Goal: Task Accomplishment & Management: Manage account settings

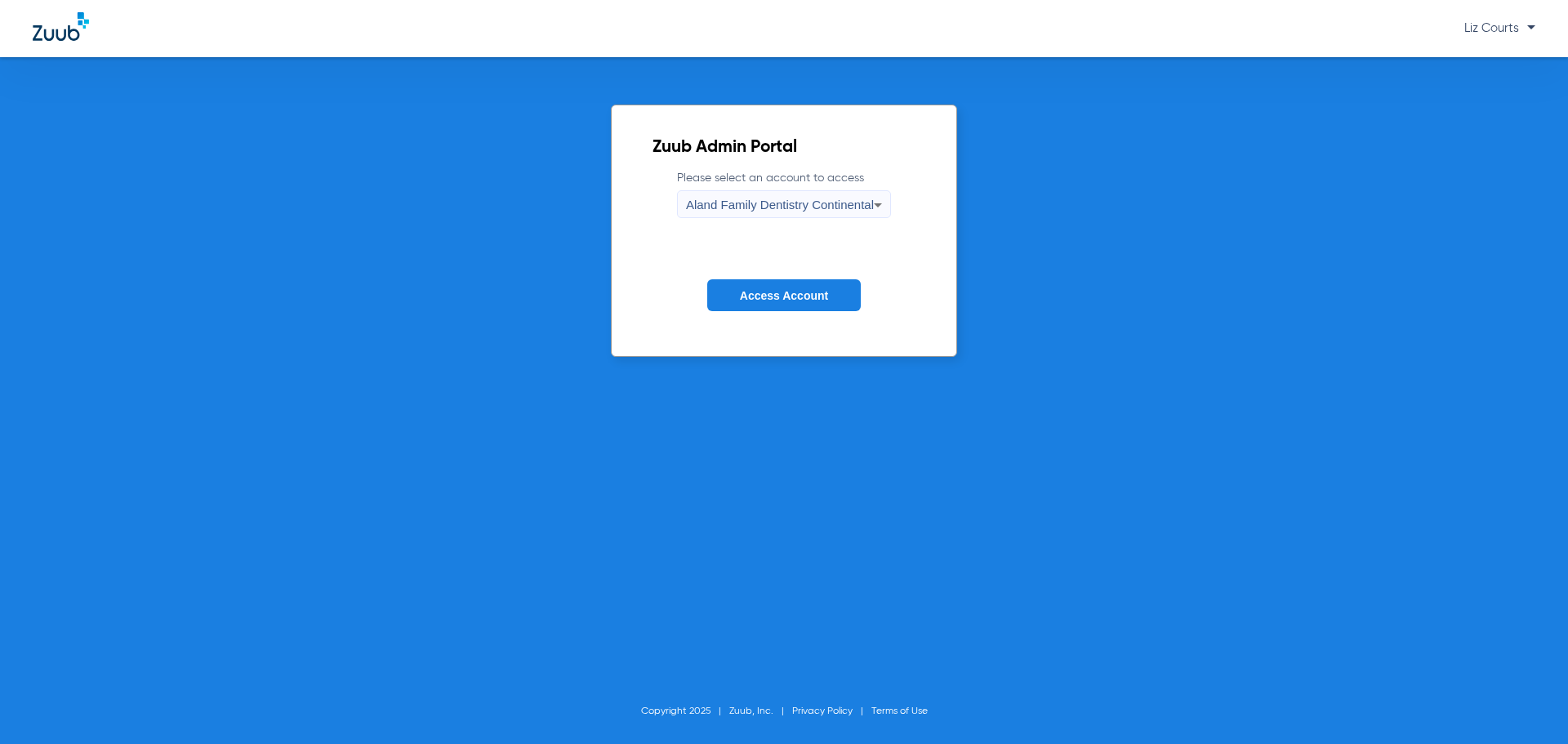
click at [783, 205] on span "Aland Family Dentistry Continental" at bounding box center [780, 204] width 187 height 14
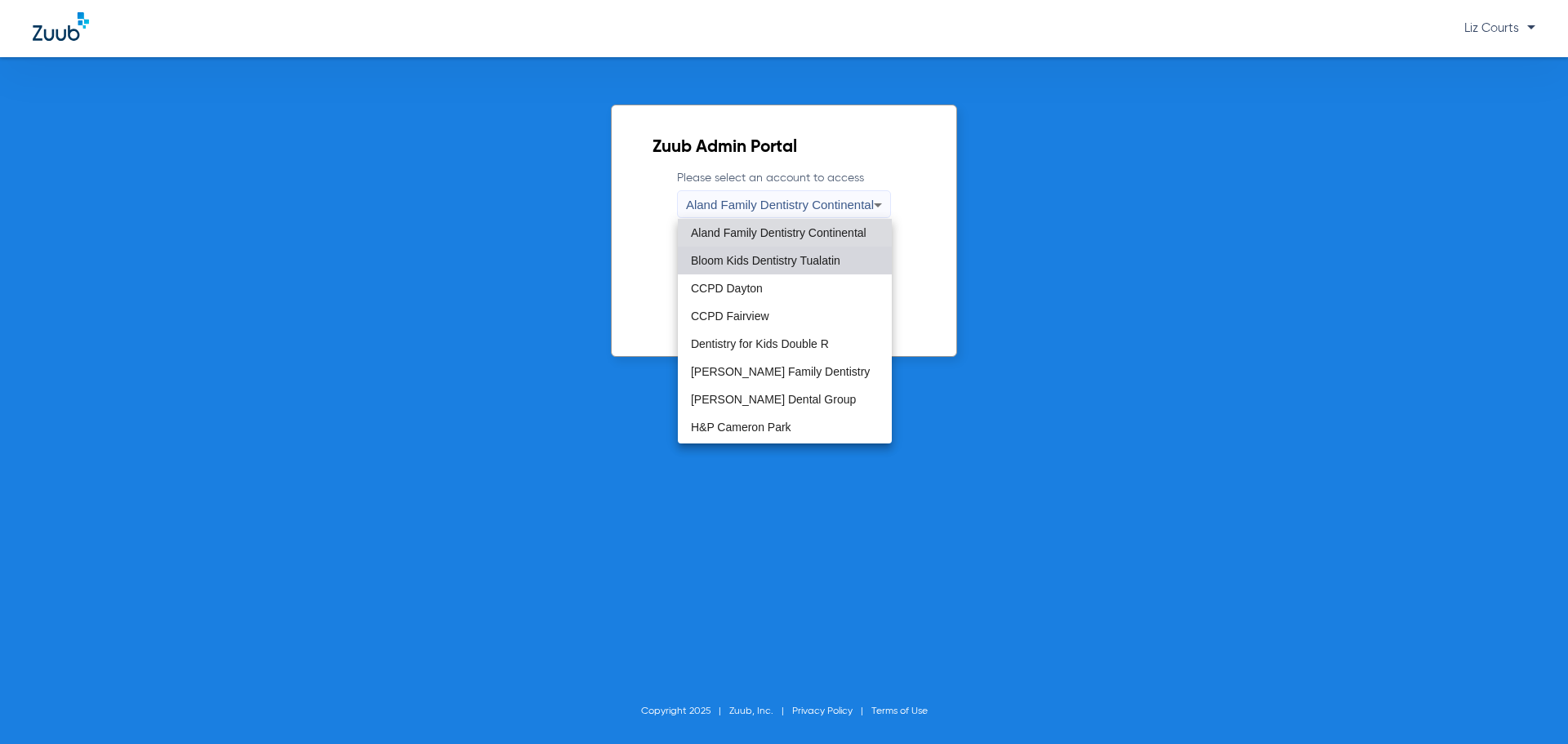
click at [793, 263] on span "Bloom Kids Dentistry Tualatin" at bounding box center [765, 260] width 149 height 11
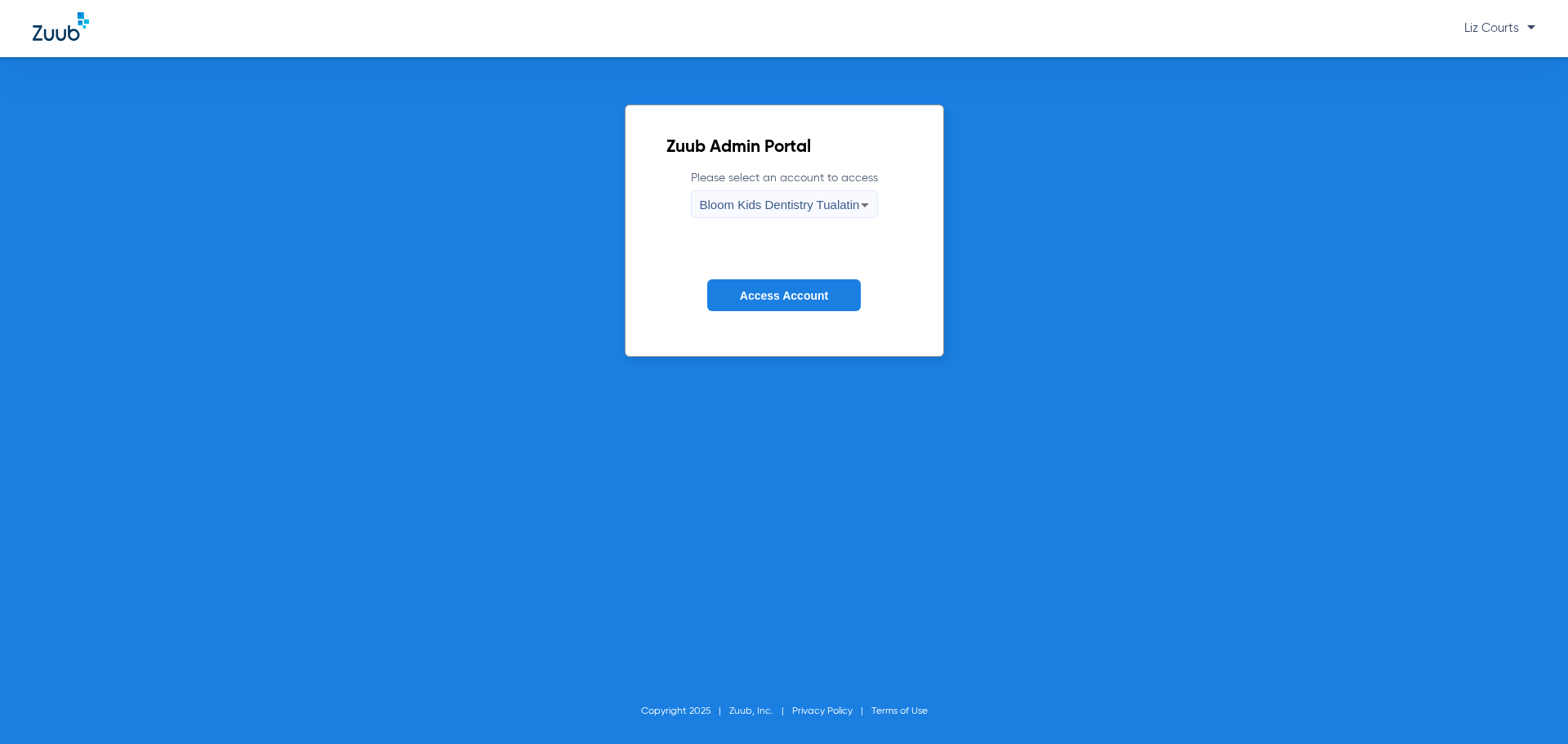
click at [790, 290] on span "Access Account" at bounding box center [784, 295] width 88 height 13
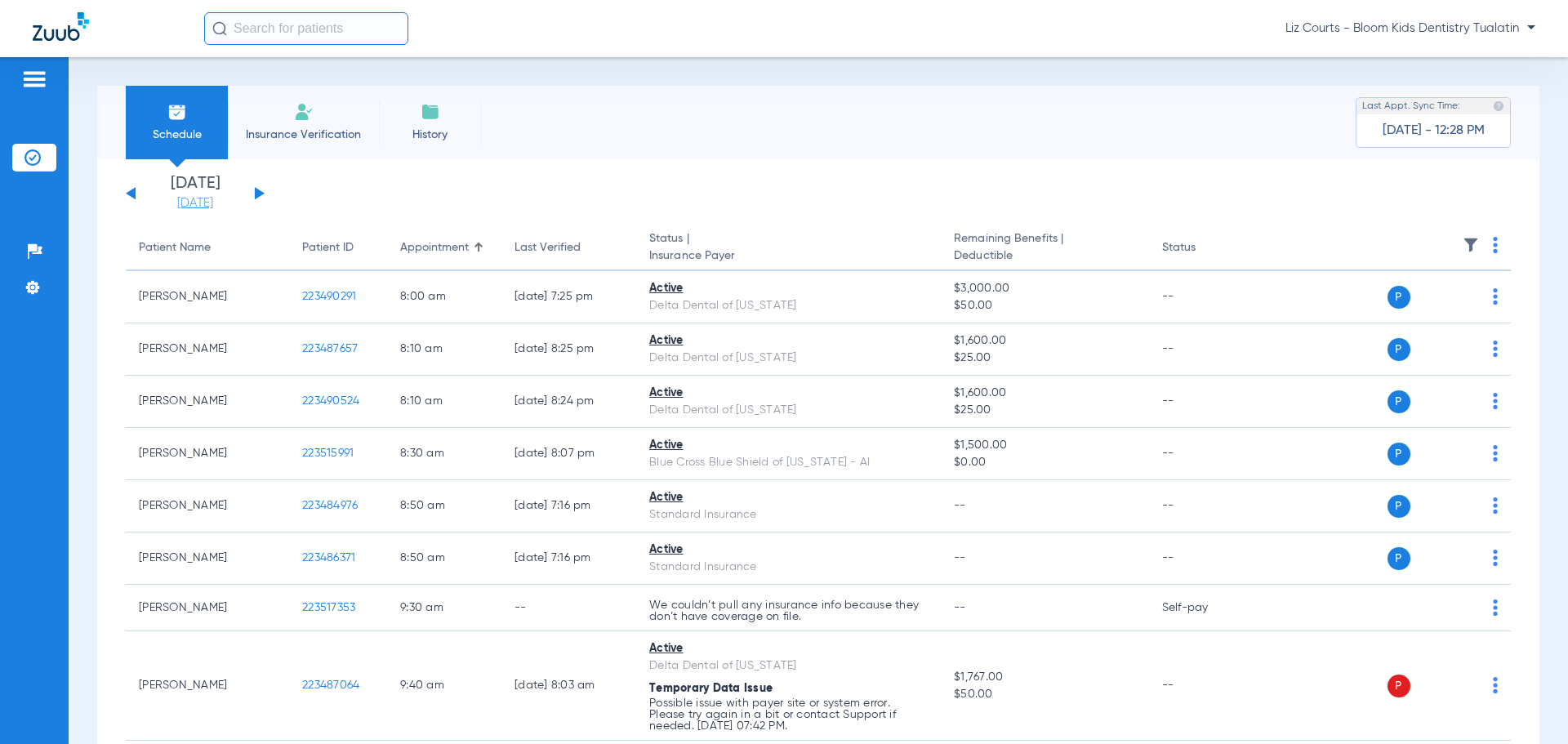
click at [203, 199] on link "[DATE]" at bounding box center [195, 202] width 98 height 16
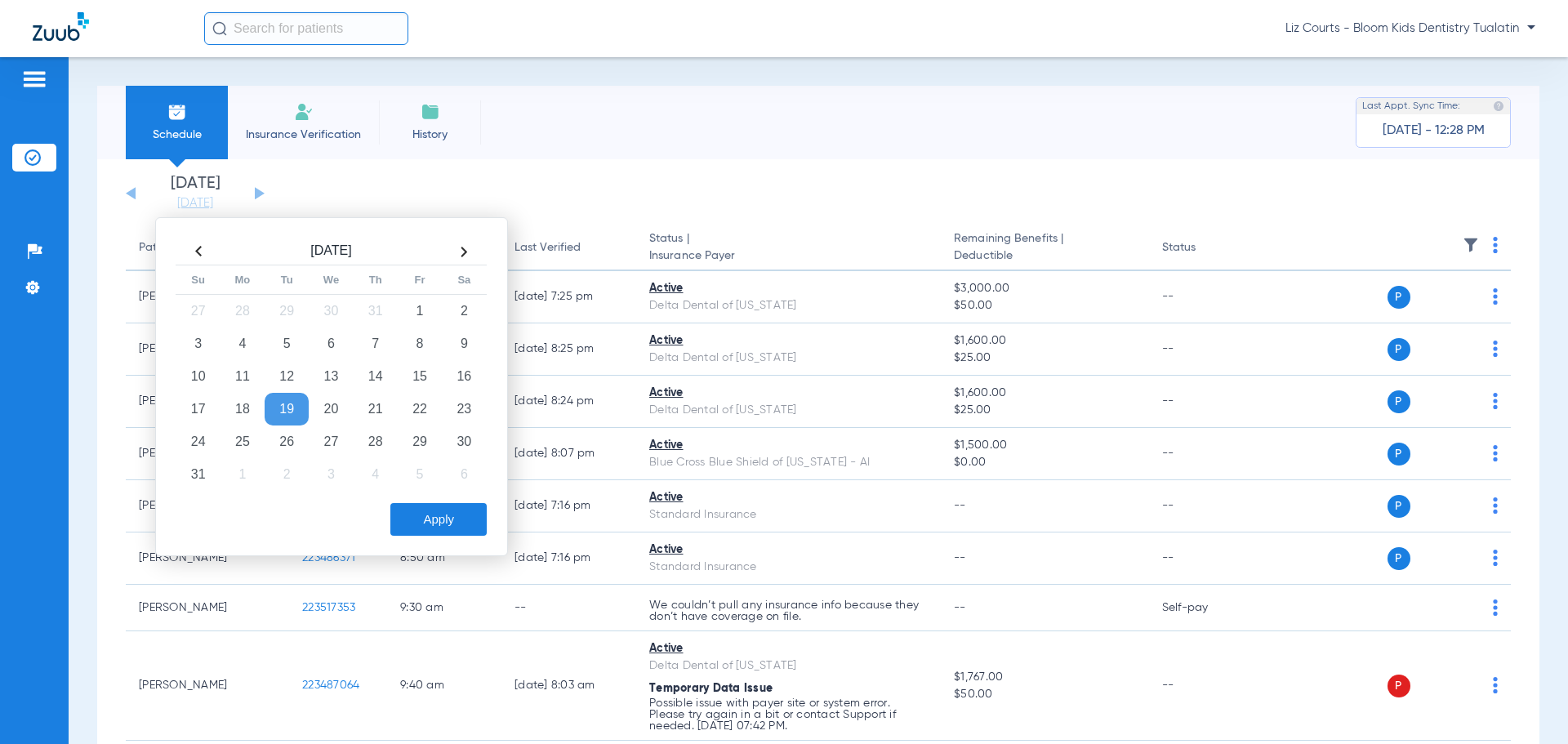
click at [461, 250] on th at bounding box center [463, 251] width 44 height 26
click at [415, 374] on td "19" at bounding box center [419, 376] width 44 height 33
click at [458, 521] on button "Apply" at bounding box center [438, 519] width 97 height 33
